Goal: Task Accomplishment & Management: Use online tool/utility

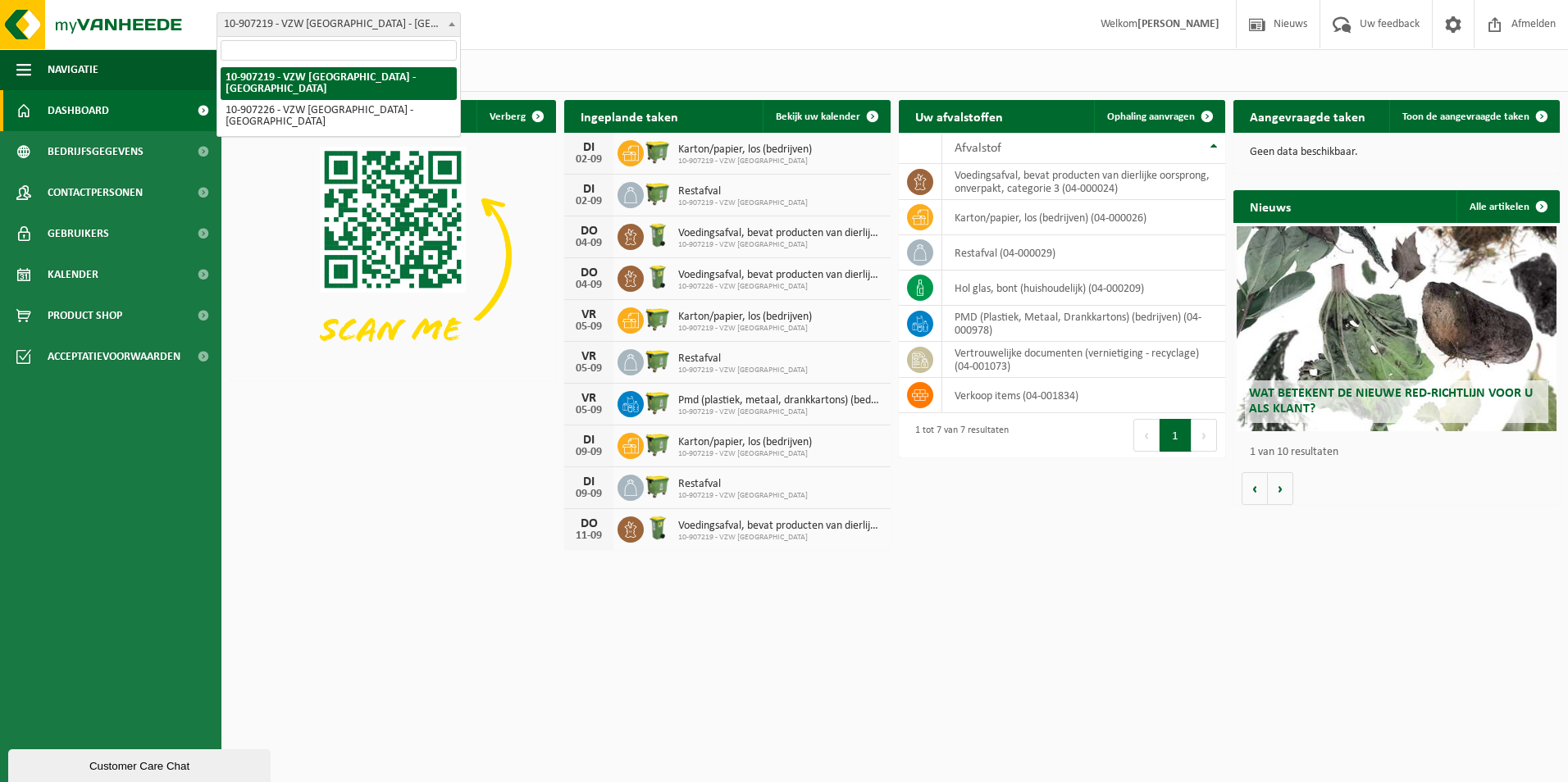
click at [449, 25] on b at bounding box center [452, 24] width 7 height 4
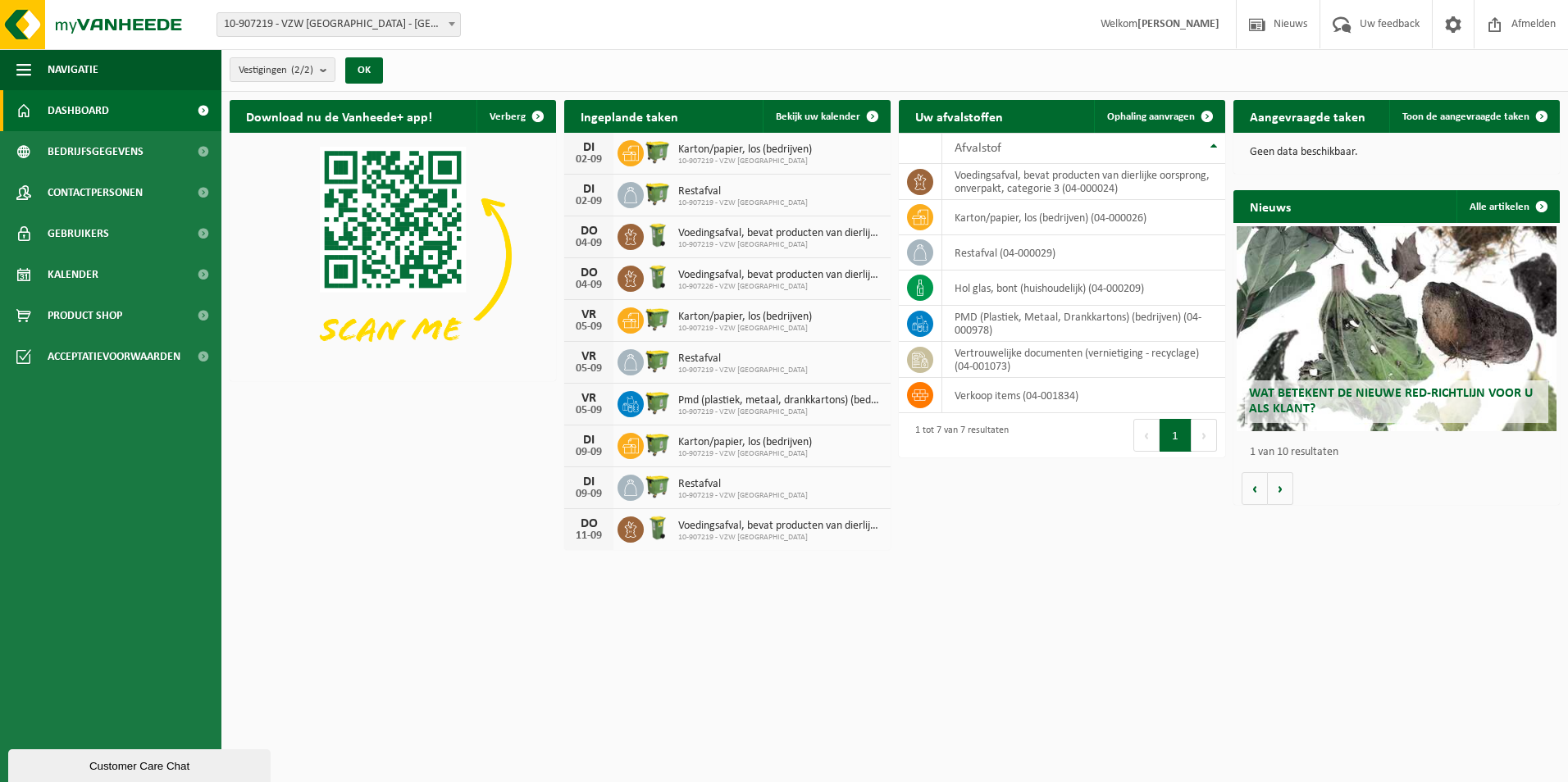
click at [396, 556] on div "Download nu de Vanheede+ app! Verberg Ingeplande taken Bekijk uw kalender DI 02…" at bounding box center [894, 325] width 1338 height 467
click at [53, 269] on span "Kalender" at bounding box center [73, 274] width 51 height 41
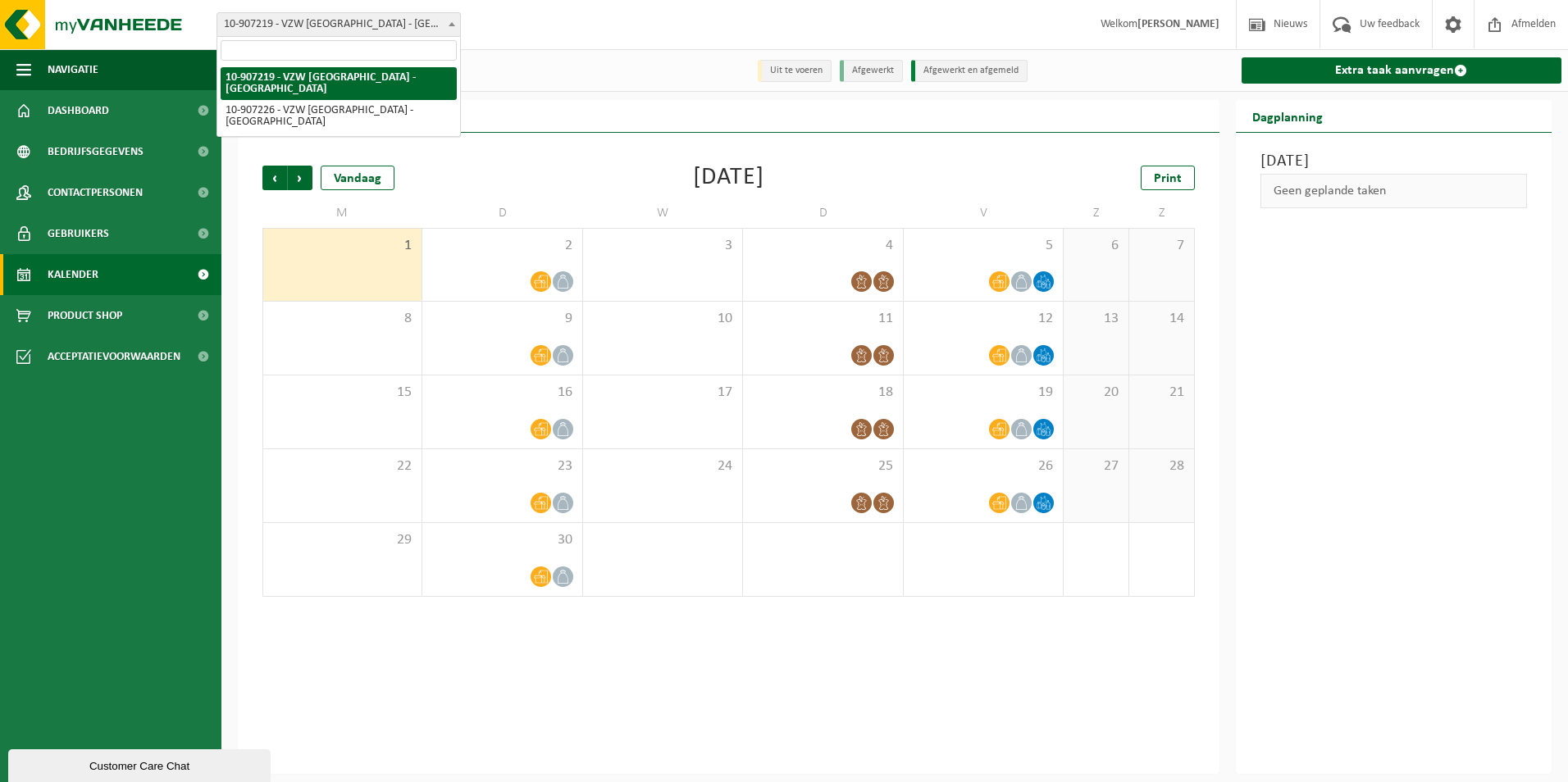
click at [448, 27] on span at bounding box center [452, 24] width 17 height 22
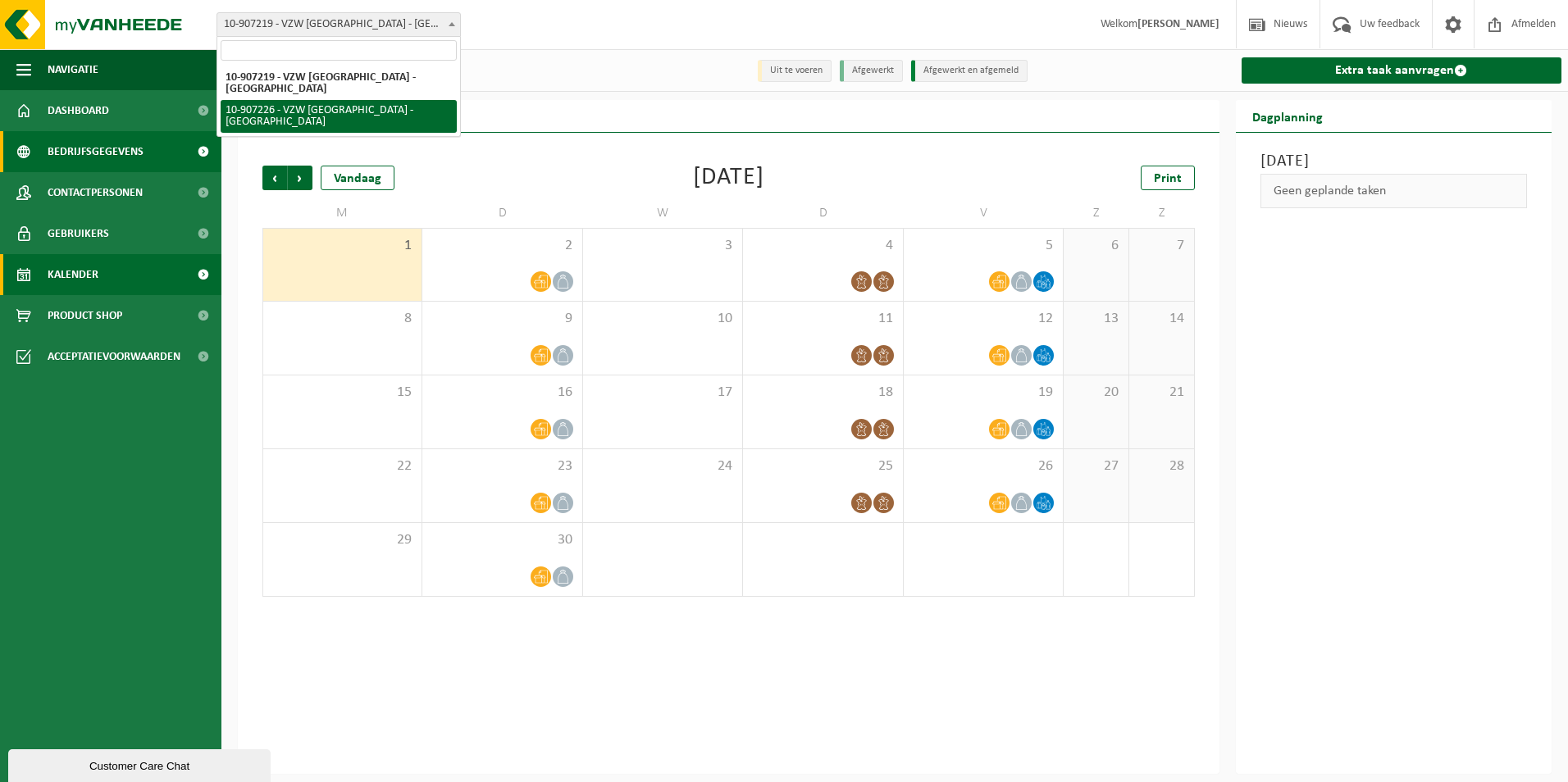
click at [89, 144] on span "Bedrijfsgegevens" at bounding box center [95, 151] width 96 height 41
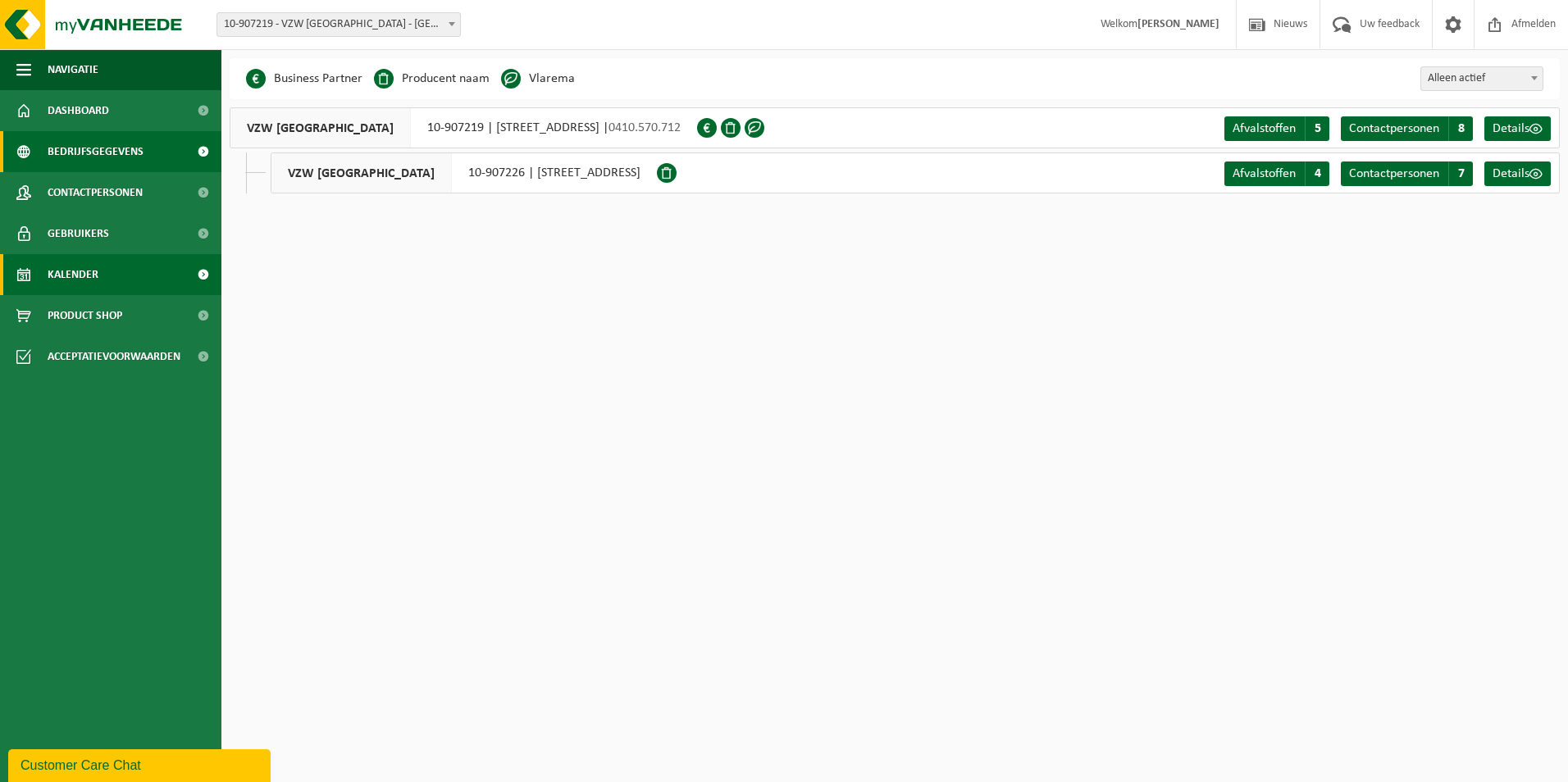
click at [63, 270] on span "Kalender" at bounding box center [73, 274] width 51 height 41
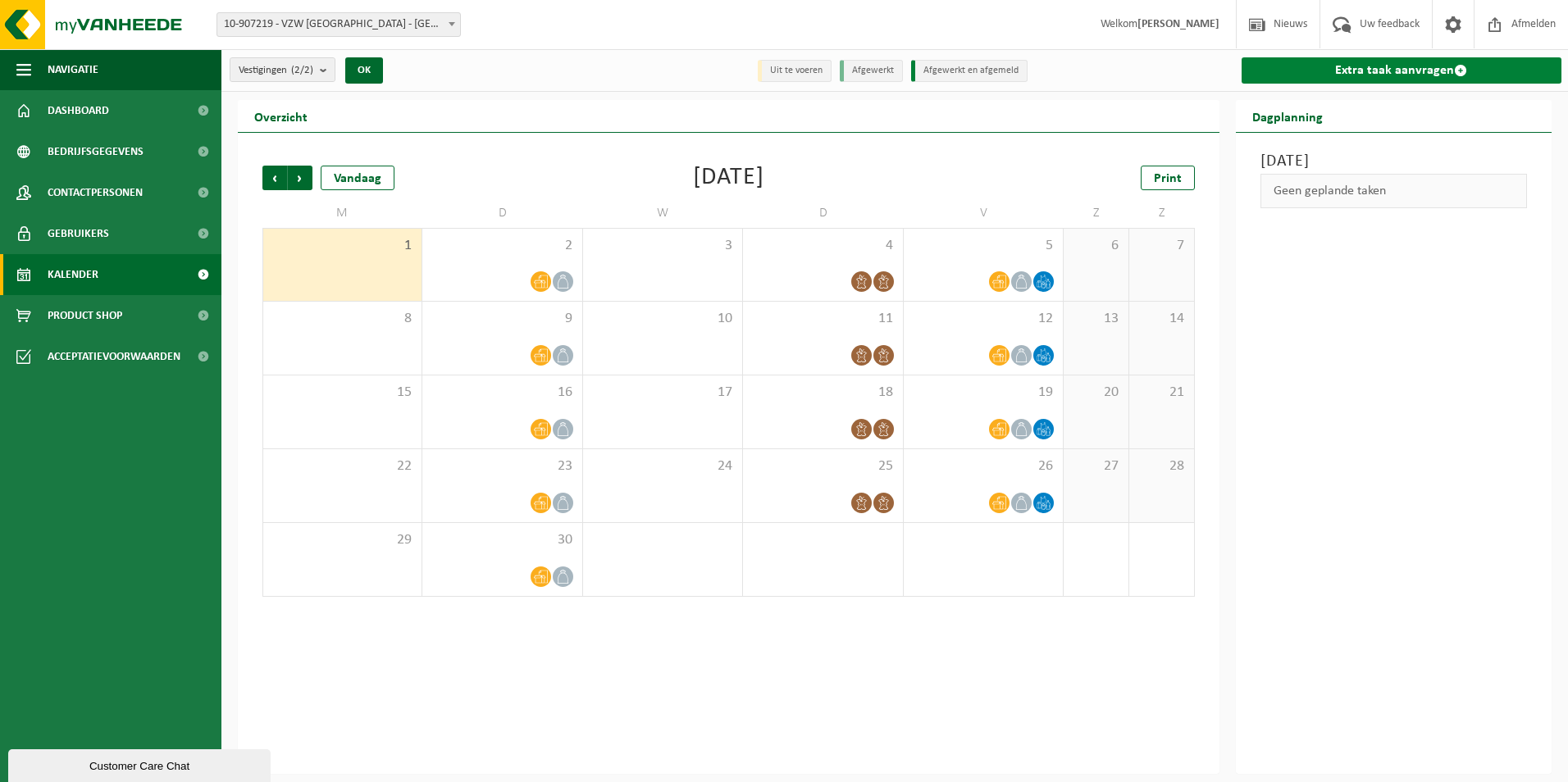
click at [1348, 67] on link "Extra taak aanvragen" at bounding box center [1402, 70] width 321 height 26
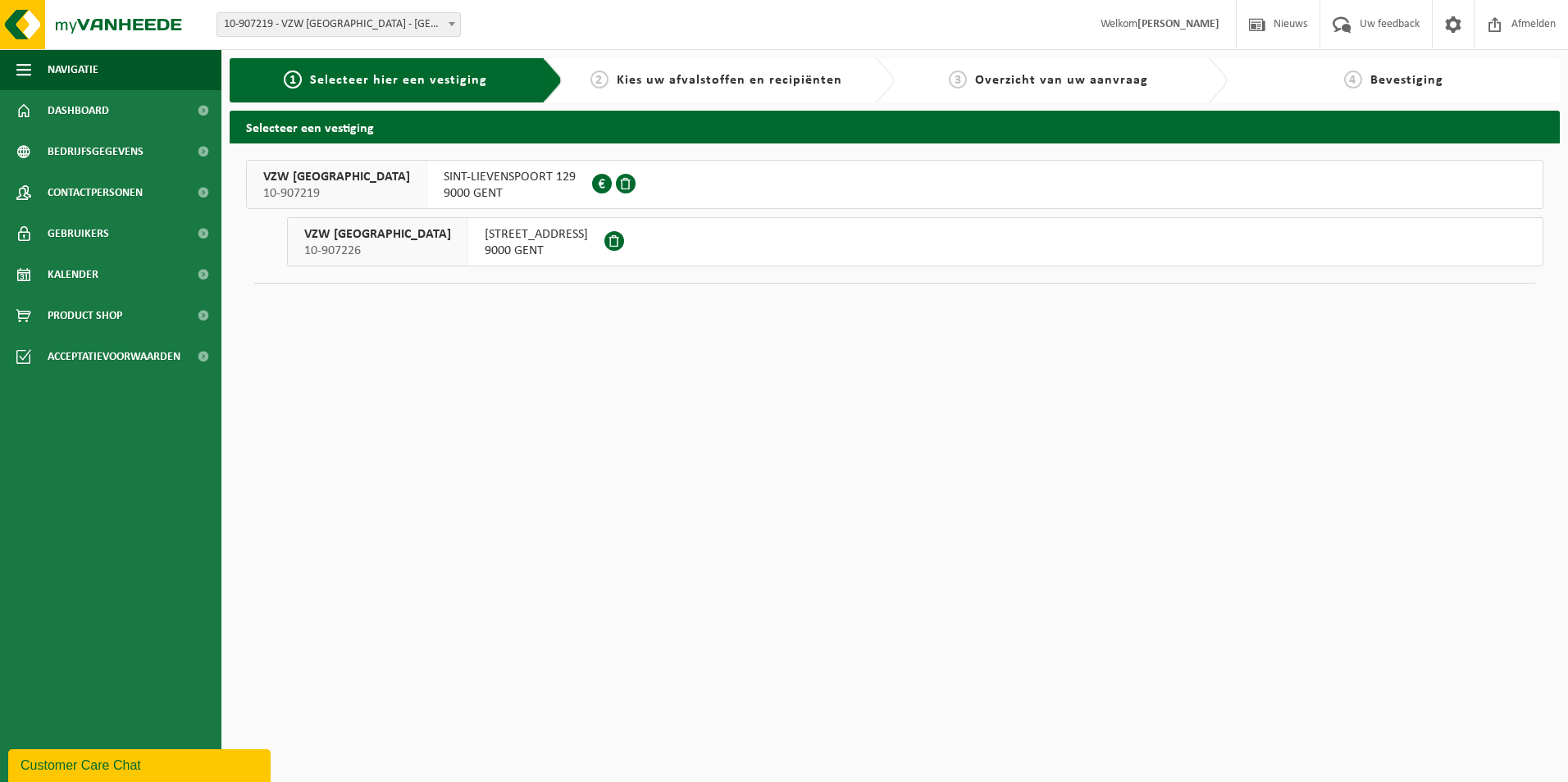
click at [387, 235] on span "VZW SINT-LIEVENSPOORT" at bounding box center [377, 235] width 147 height 17
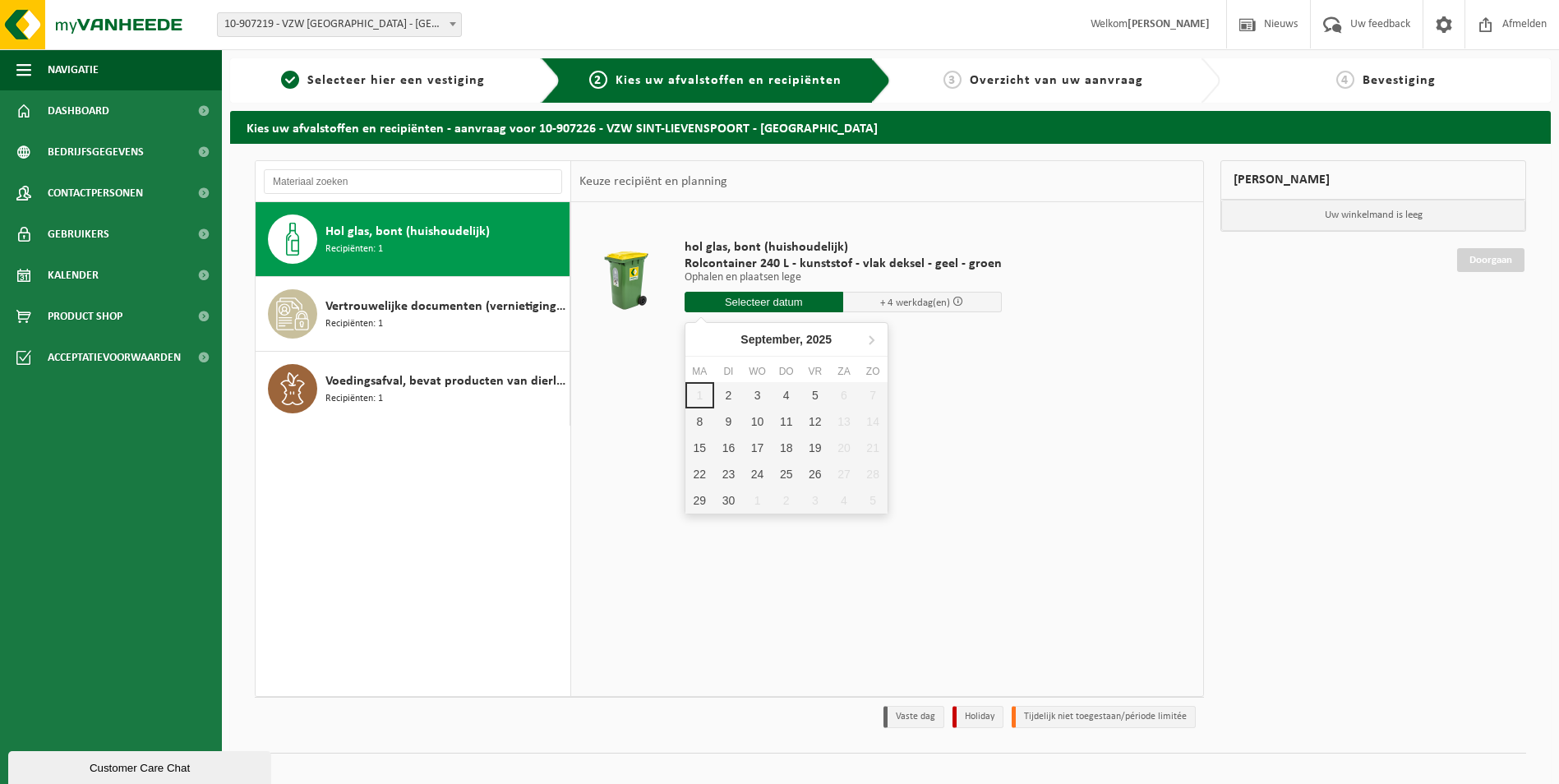
click at [750, 301] on input "text" at bounding box center [764, 302] width 159 height 21
click at [820, 397] on div "5" at bounding box center [814, 395] width 28 height 26
type input "Van 2025-09-05"
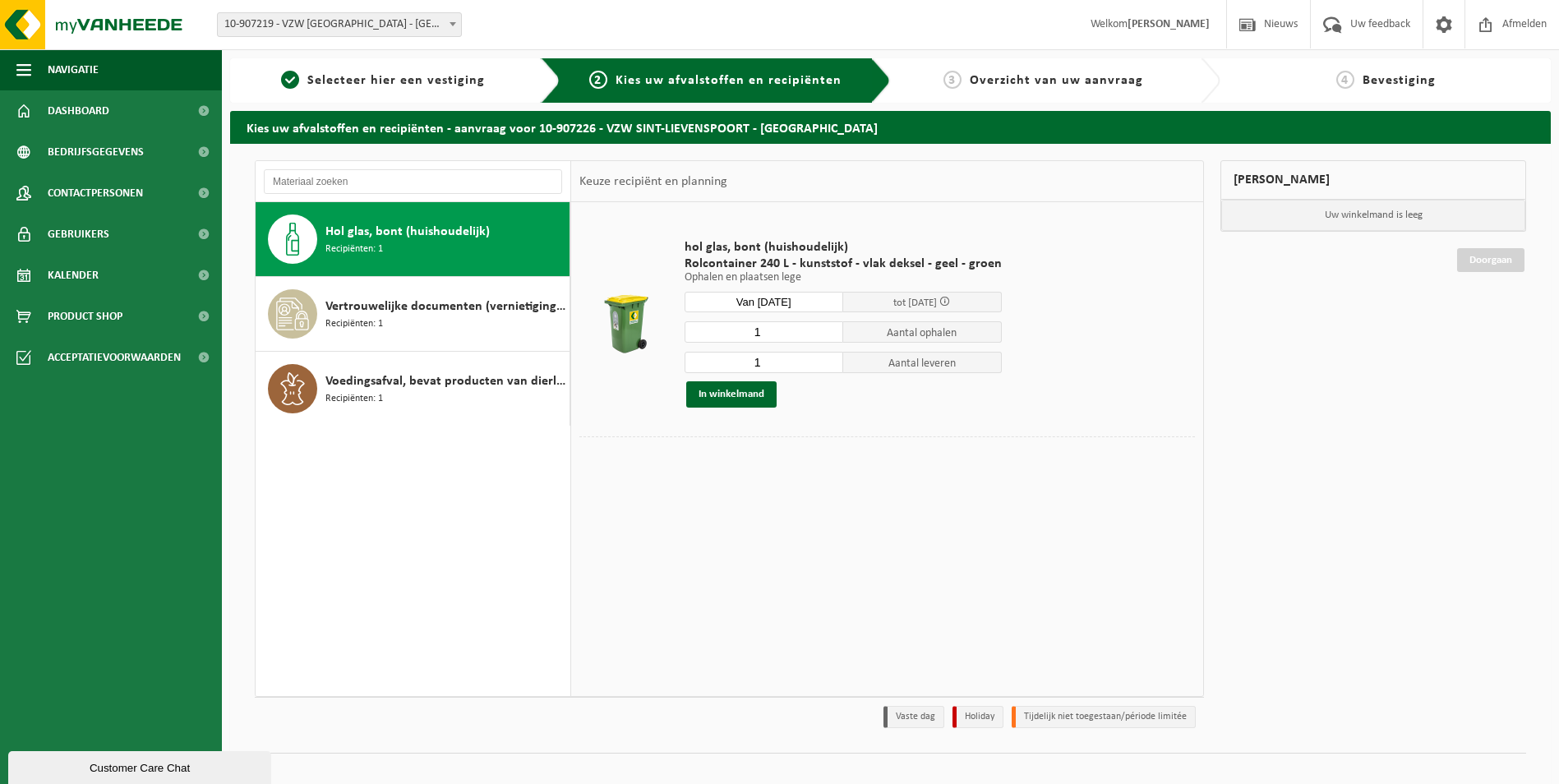
click at [797, 334] on input "1" at bounding box center [764, 332] width 159 height 22
type input "2"
click at [828, 326] on input "2" at bounding box center [764, 332] width 159 height 22
click at [823, 370] on input "1" at bounding box center [764, 362] width 159 height 22
type input "2"
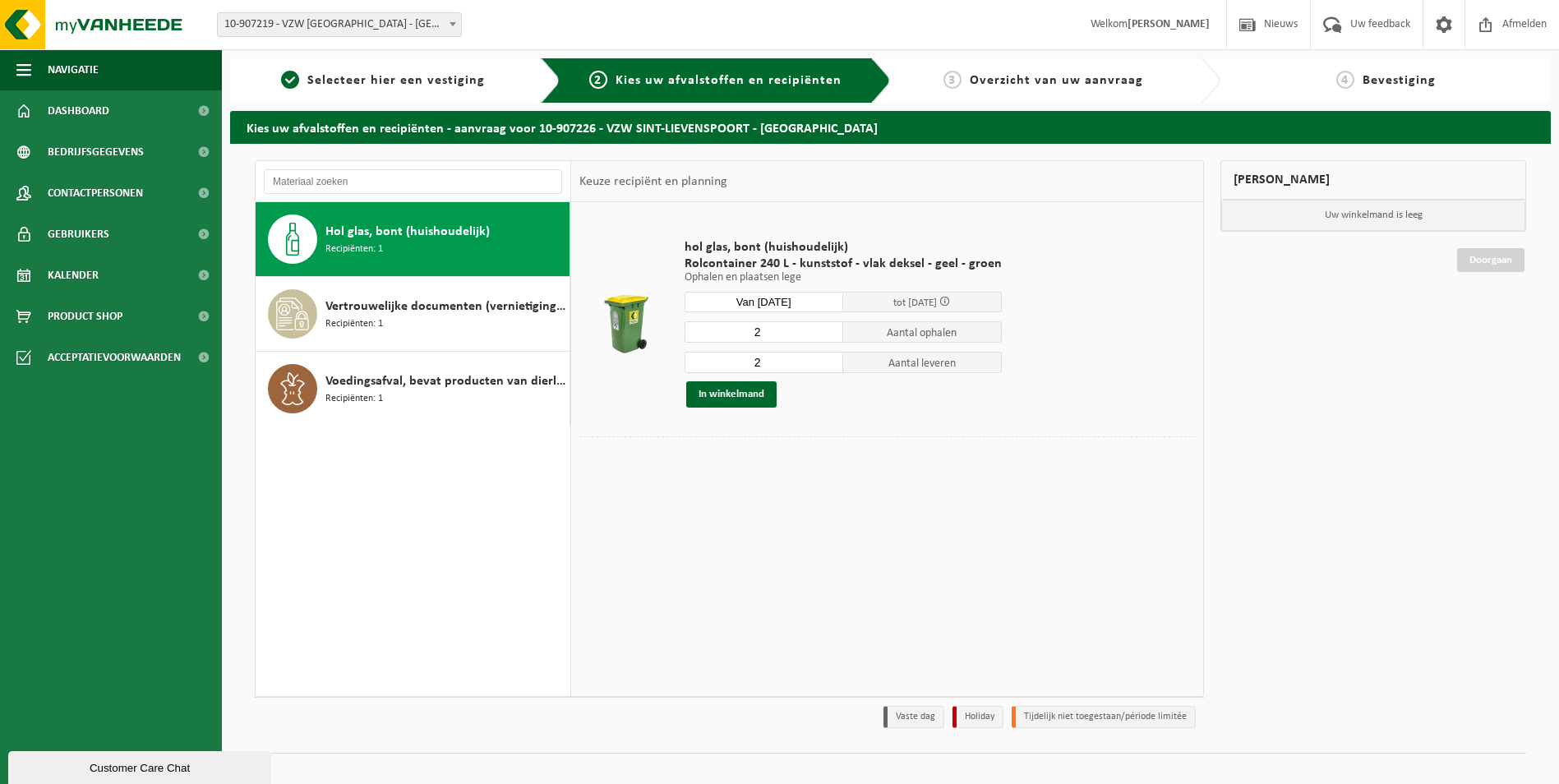
click at [828, 359] on input "2" at bounding box center [764, 362] width 159 height 22
click at [733, 397] on button "In winkelmand" at bounding box center [731, 394] width 90 height 26
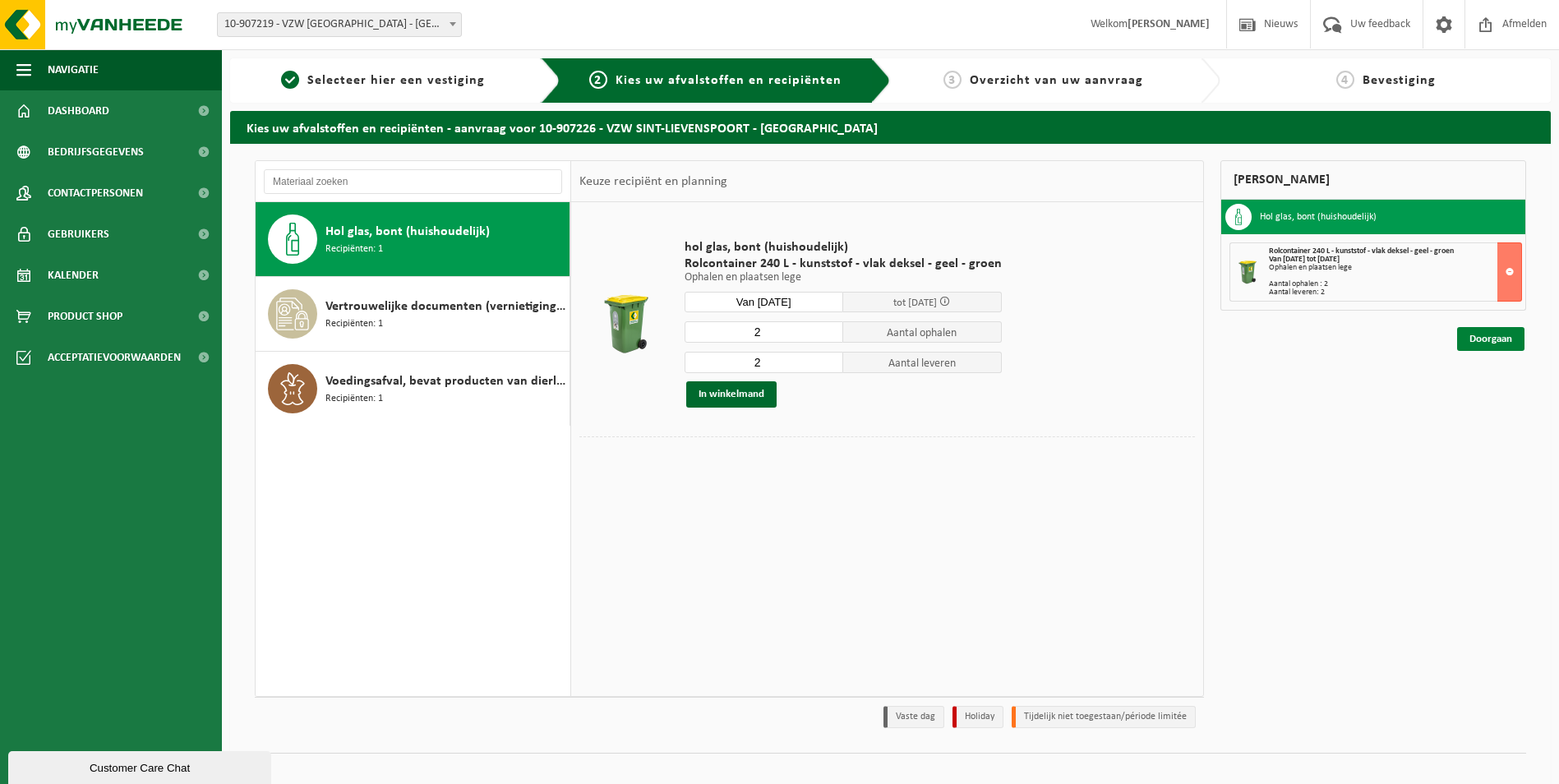
click at [1498, 338] on link "Doorgaan" at bounding box center [1490, 339] width 68 height 23
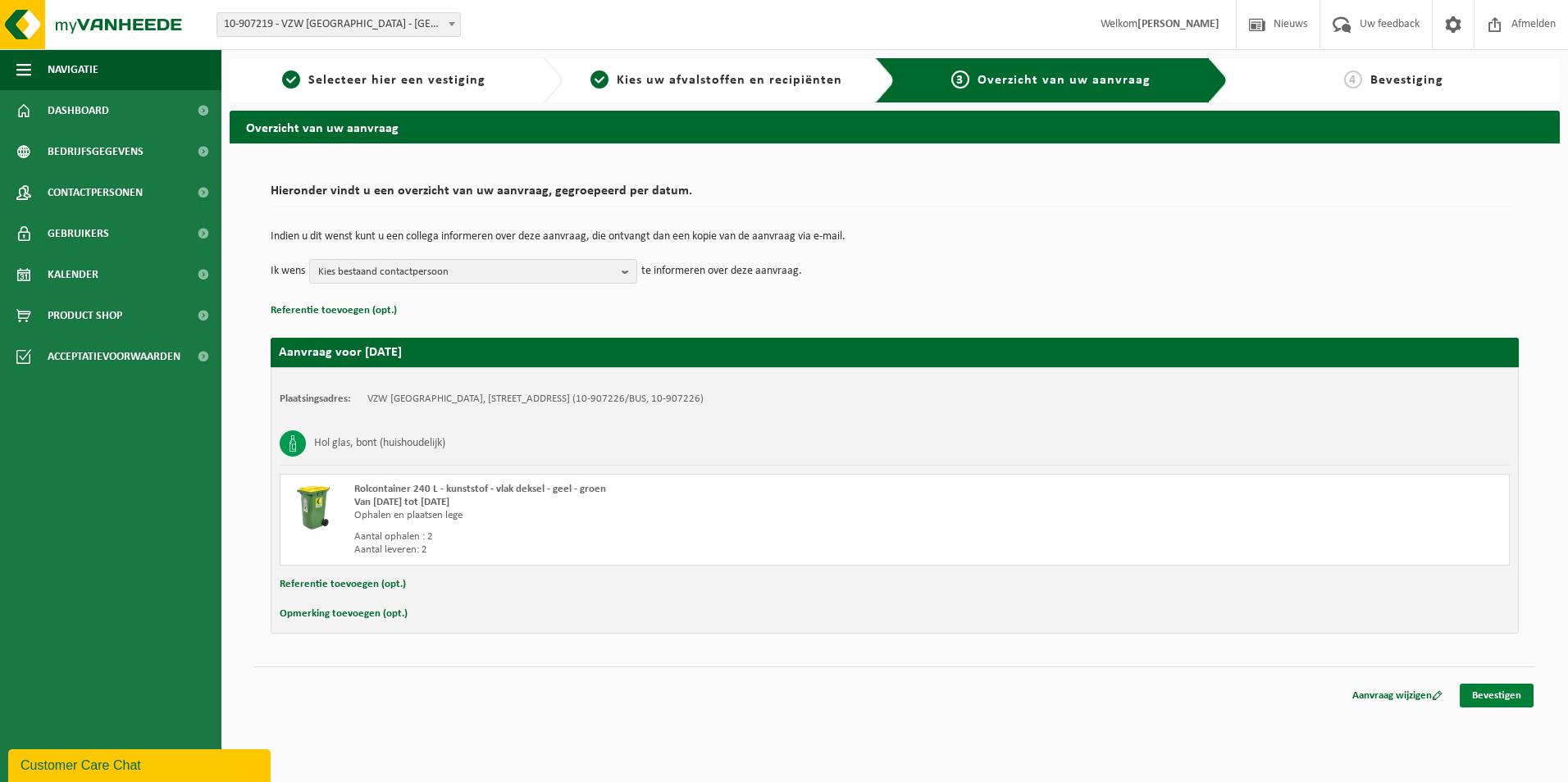
click at [1486, 693] on link "Bevestigen" at bounding box center [1496, 695] width 73 height 23
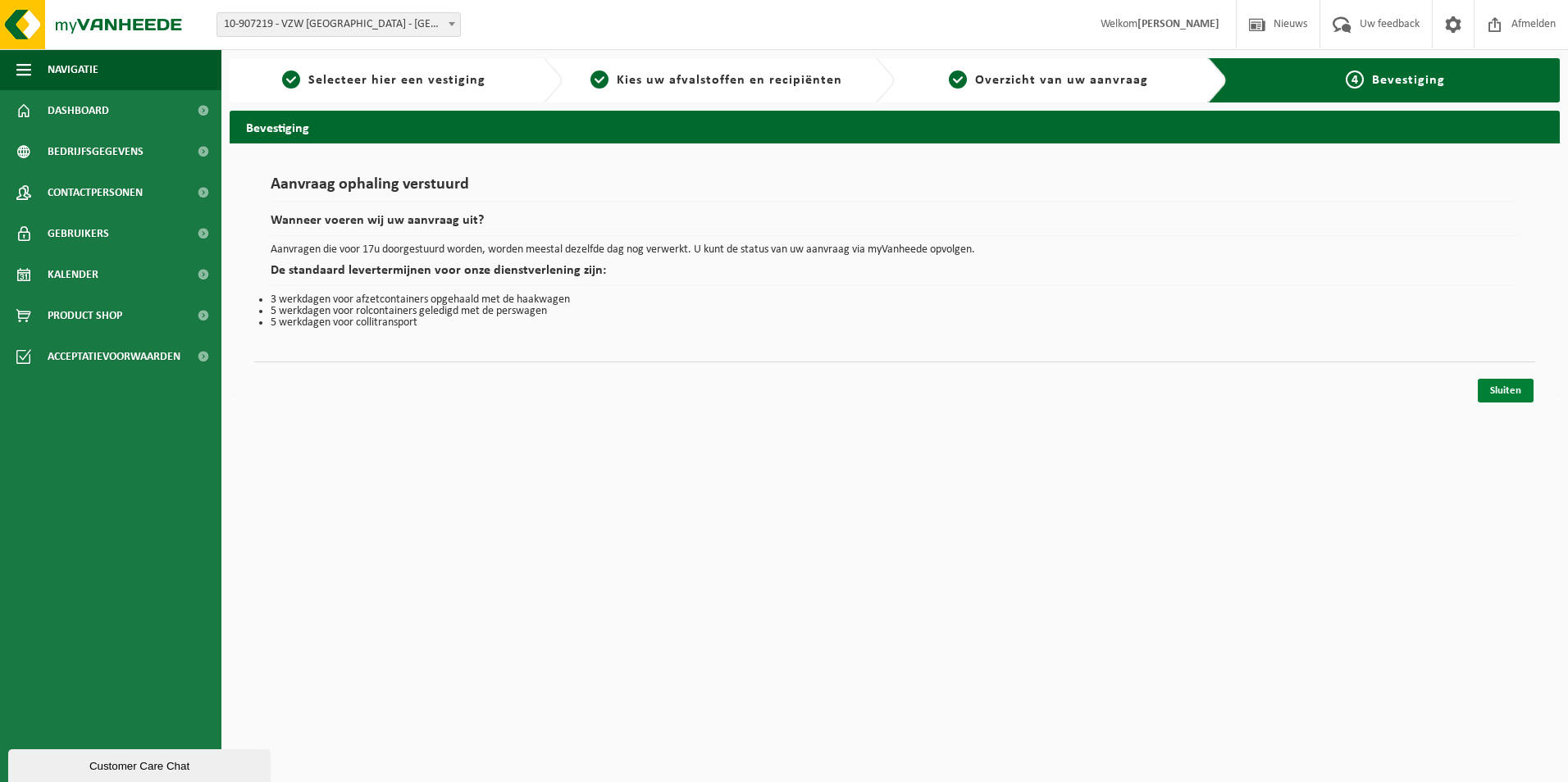
click at [1501, 386] on link "Sluiten" at bounding box center [1505, 391] width 56 height 23
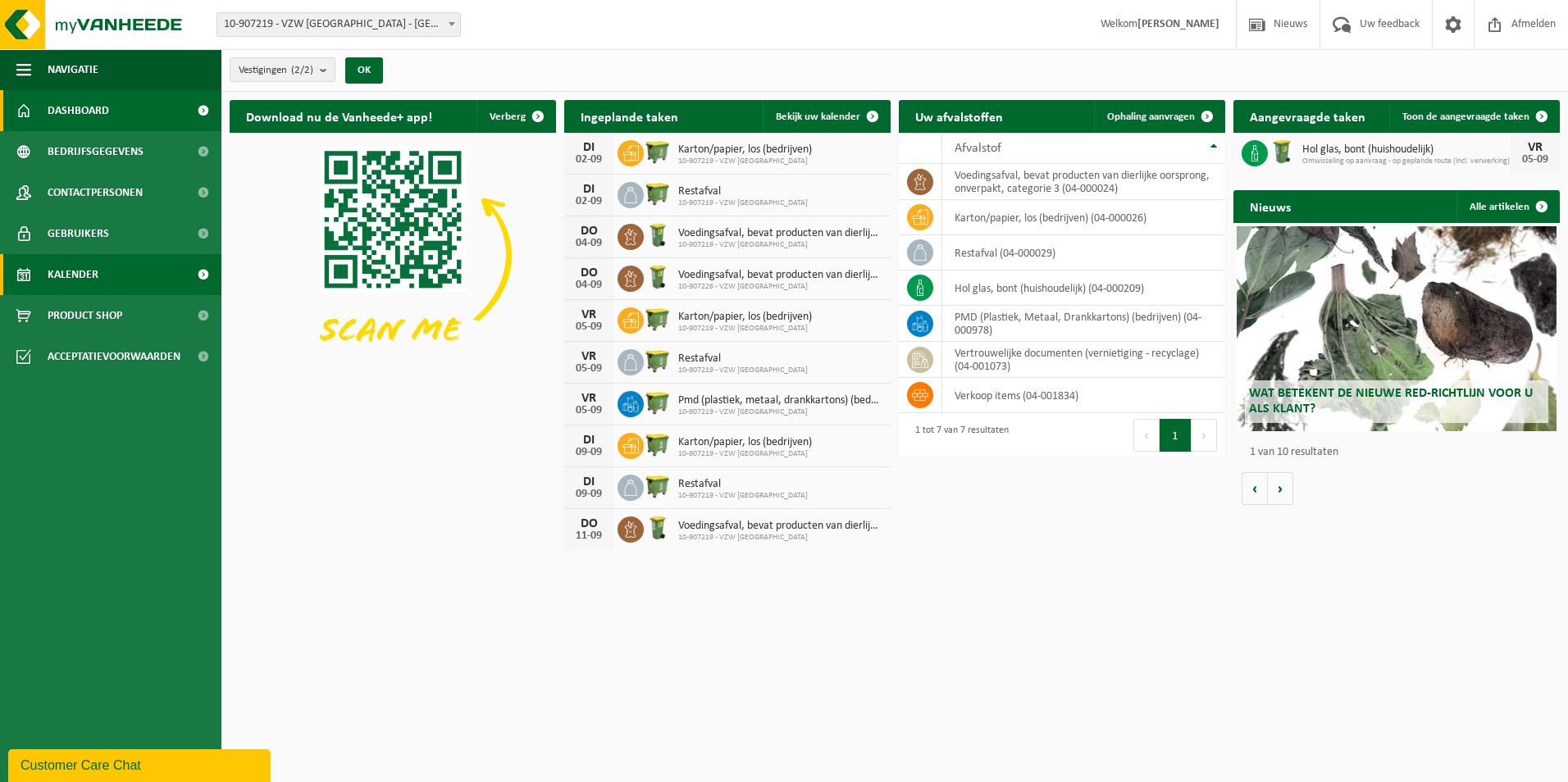
click at [89, 272] on span "Kalender" at bounding box center [73, 274] width 51 height 41
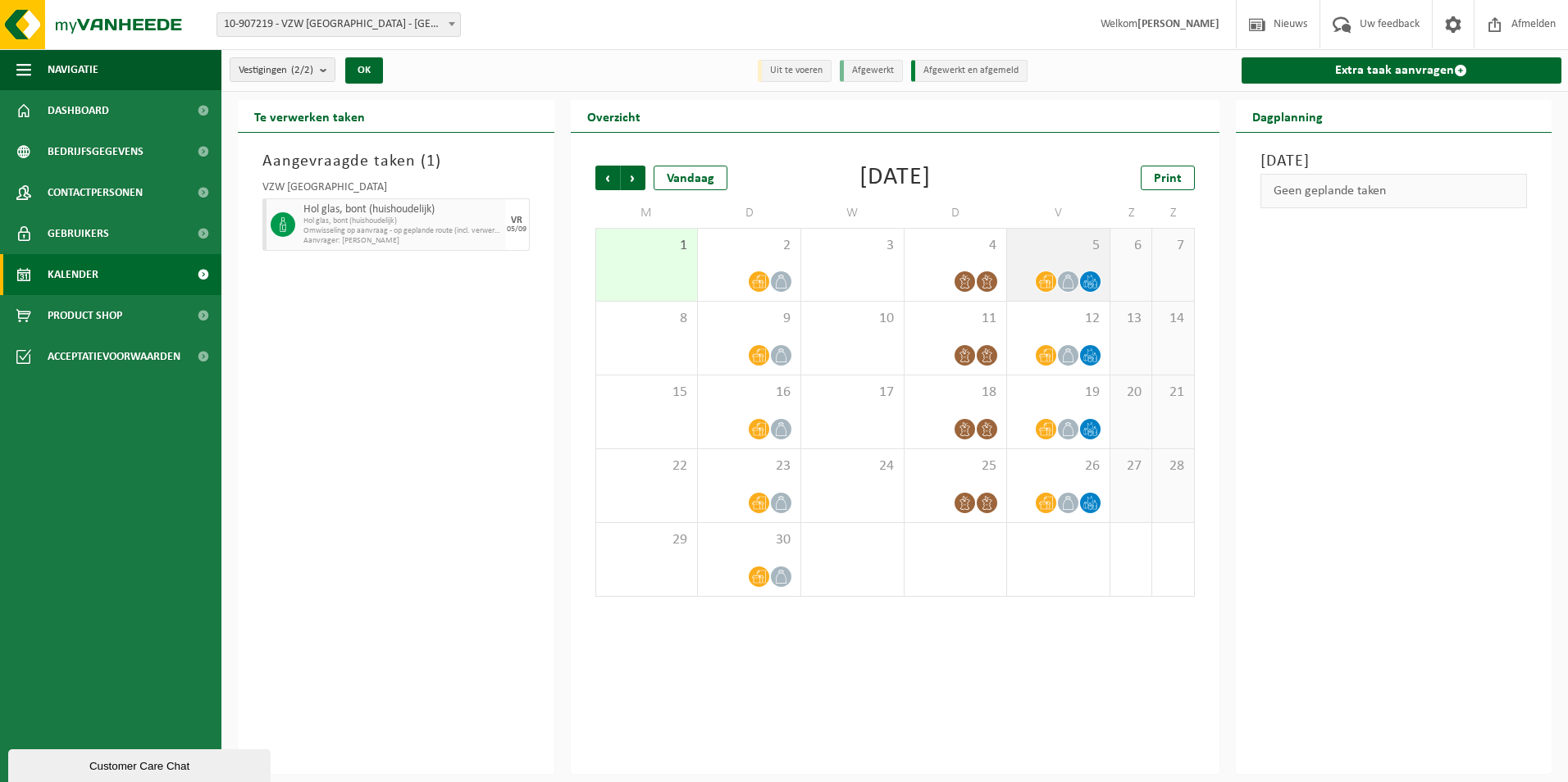
click at [1073, 267] on div "5" at bounding box center [1058, 265] width 103 height 72
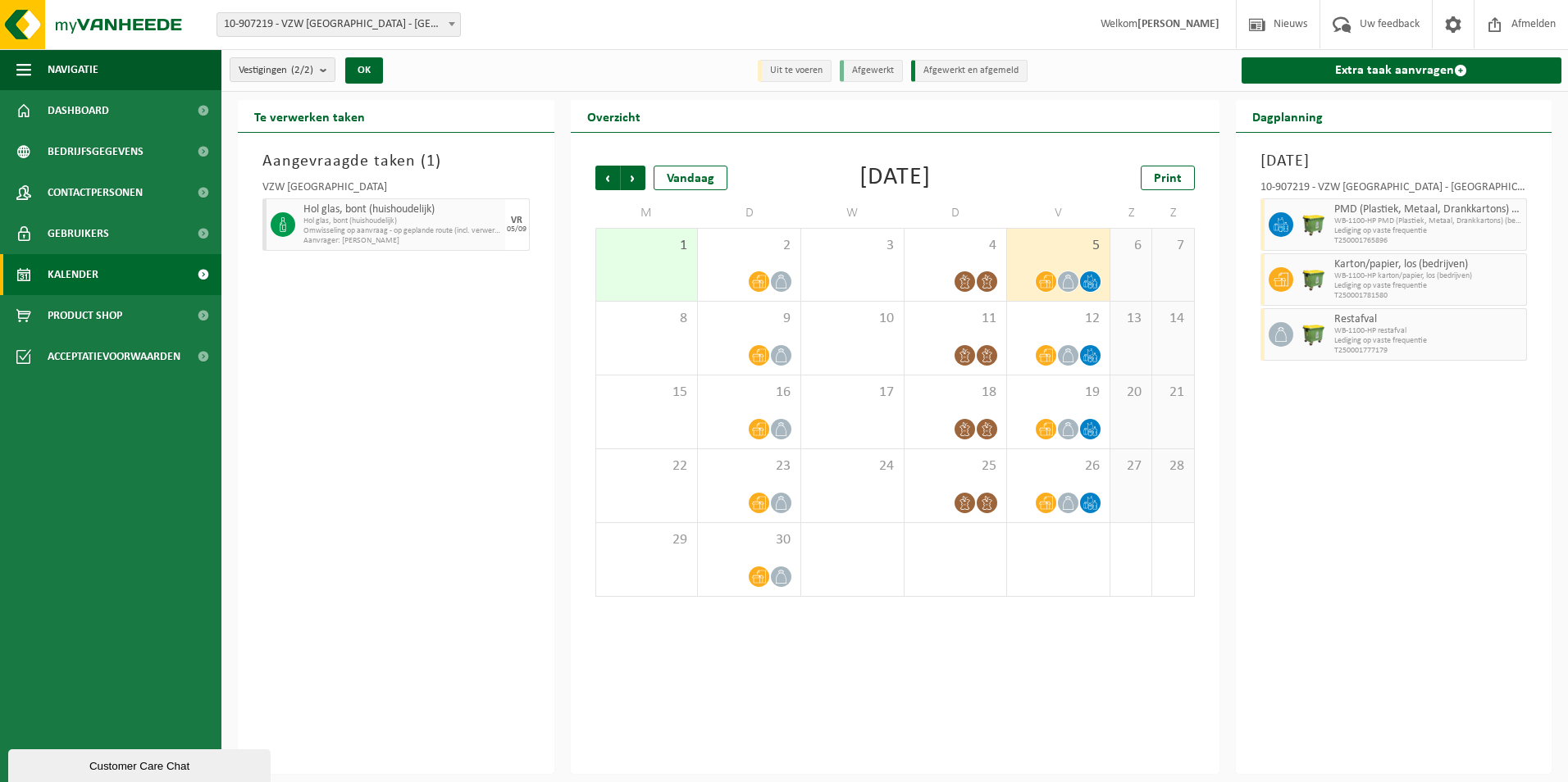
click at [1429, 487] on div "[DATE] 10-907219 - VZW [GEOGRAPHIC_DATA] - GENT PMD (Plastiek, Metaal, Drankkar…" at bounding box center [1393, 453] width 316 height 641
